Goal: Task Accomplishment & Management: Complete application form

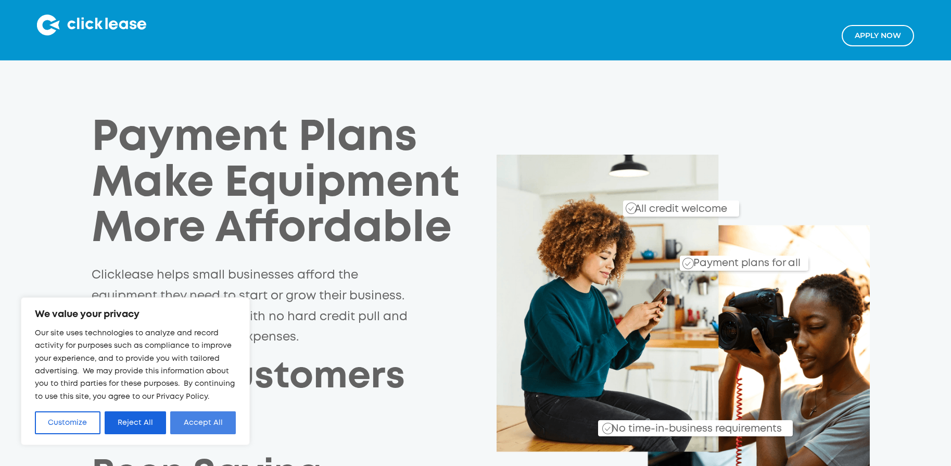
click at [201, 418] on button "Accept All" at bounding box center [203, 422] width 66 height 23
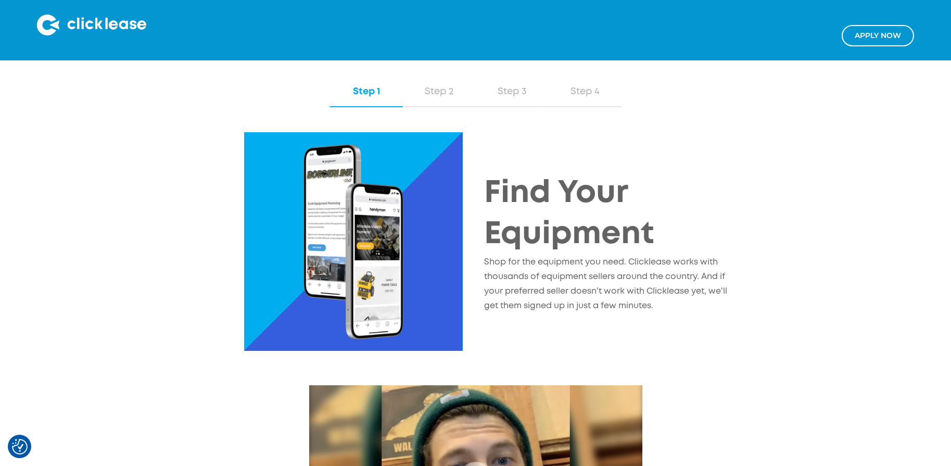
scroll to position [1145, 0]
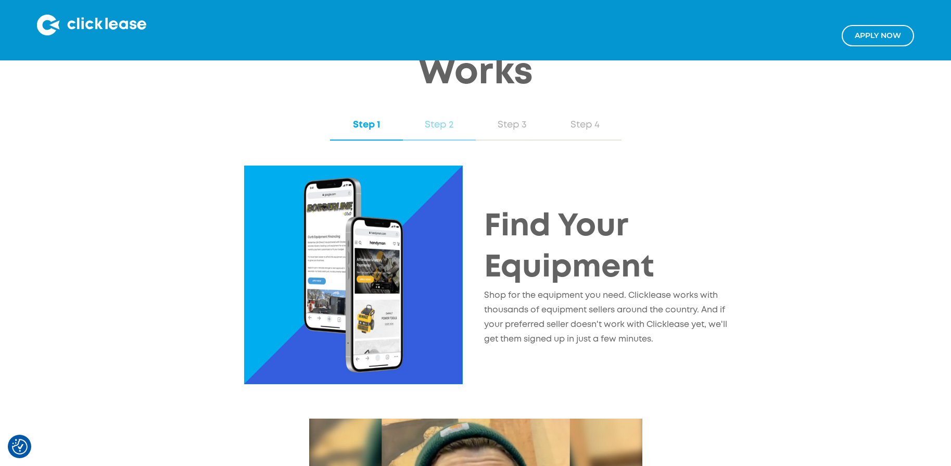
click at [446, 130] on div "Step 2" at bounding box center [439, 125] width 52 height 14
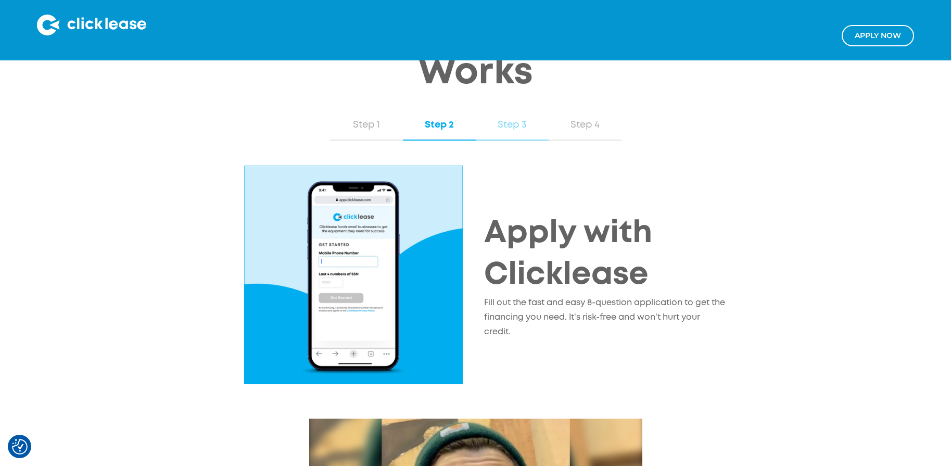
click at [508, 128] on div "Step 3" at bounding box center [512, 125] width 52 height 14
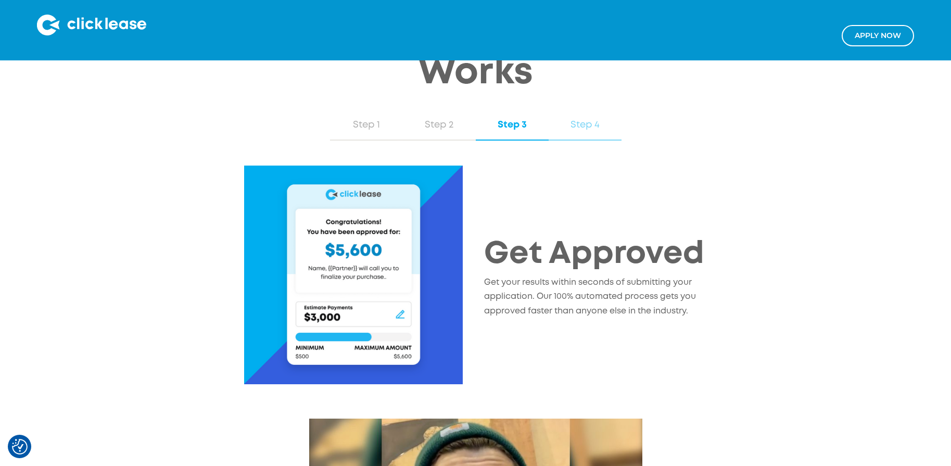
click at [580, 123] on div "Step 4" at bounding box center [585, 125] width 52 height 14
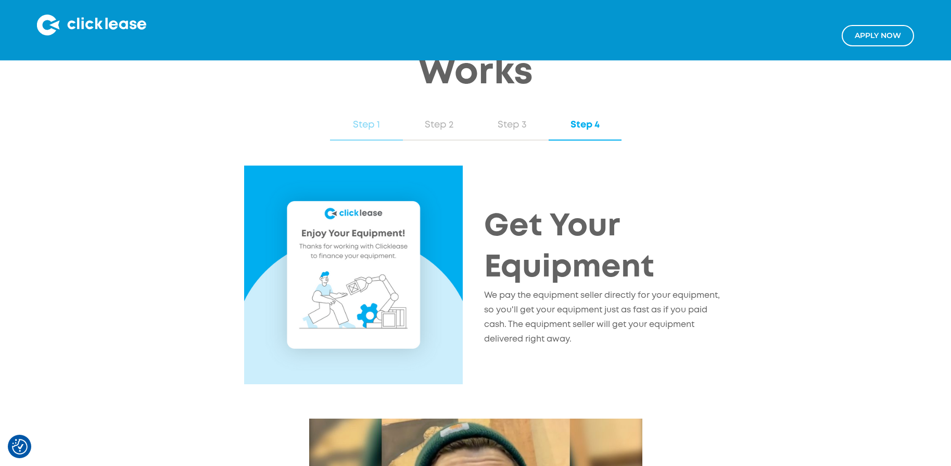
click at [372, 129] on div "Step 1" at bounding box center [367, 125] width 52 height 14
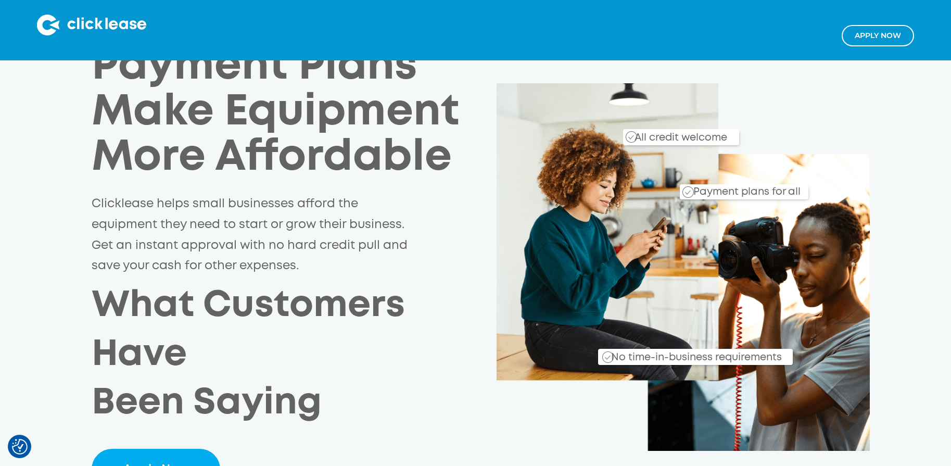
scroll to position [260, 0]
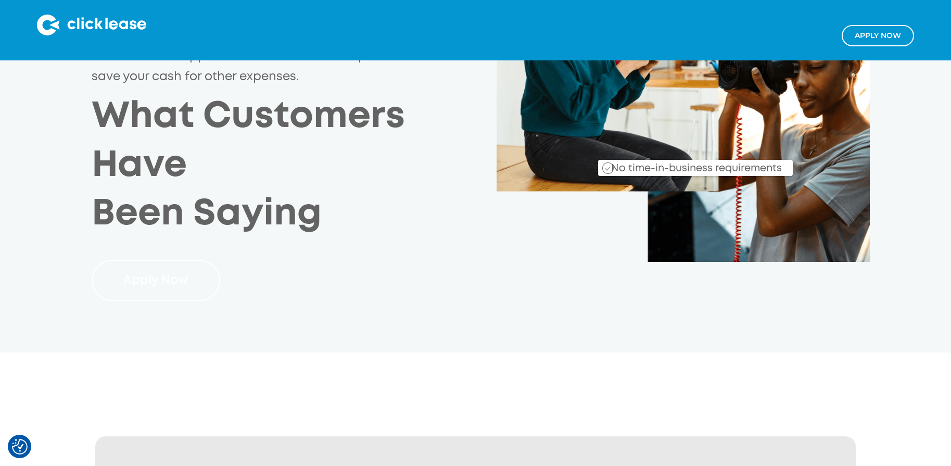
click at [187, 283] on link "Apply Now" at bounding box center [156, 280] width 129 height 41
